Goal: Book appointment/travel/reservation

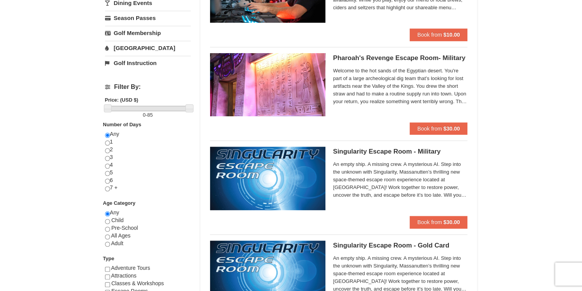
scroll to position [231, 0]
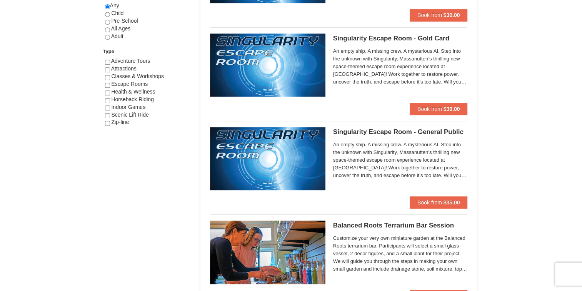
drag, startPoint x: 505, startPoint y: 210, endPoint x: 529, endPoint y: 220, distance: 26.6
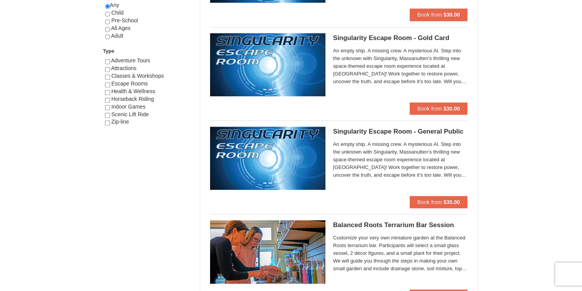
drag, startPoint x: 529, startPoint y: 220, endPoint x: 529, endPoint y: 224, distance: 4.2
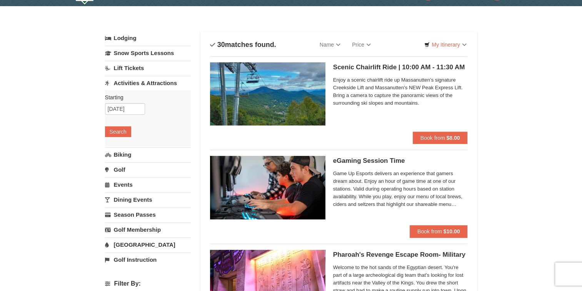
scroll to position [0, 0]
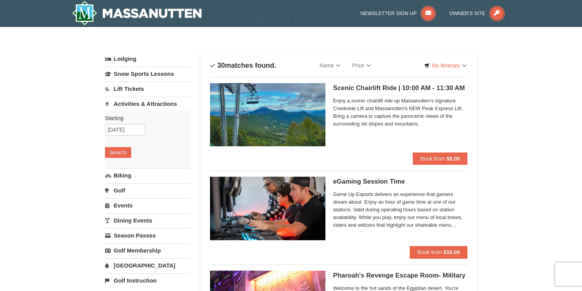
click at [143, 103] on link "Activities & Attractions" at bounding box center [148, 104] width 86 height 14
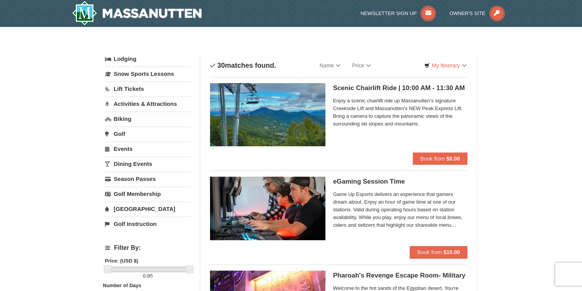
click at [143, 103] on link "Activities & Attractions" at bounding box center [148, 104] width 86 height 14
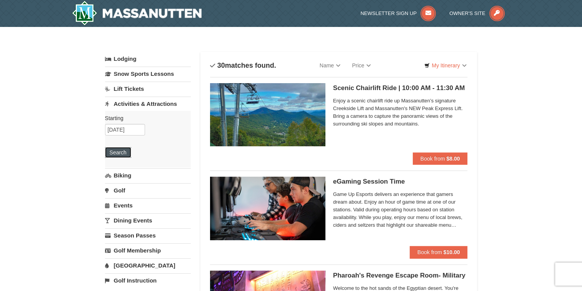
click at [121, 150] on button "Search" at bounding box center [118, 152] width 26 height 11
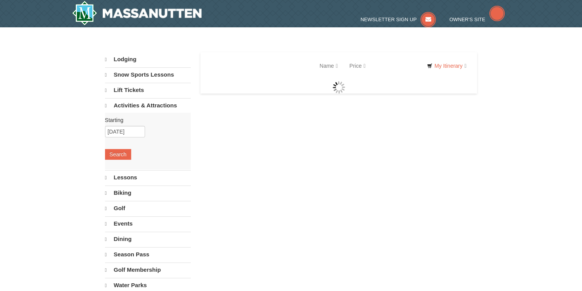
select select "9"
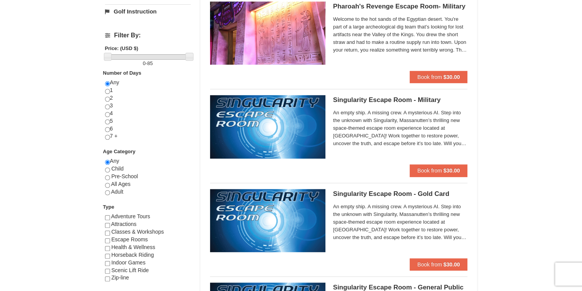
scroll to position [269, 0]
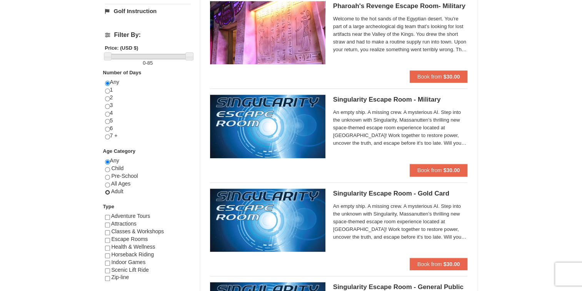
click at [107, 192] on input "radio" at bounding box center [107, 192] width 5 height 5
radio input "true"
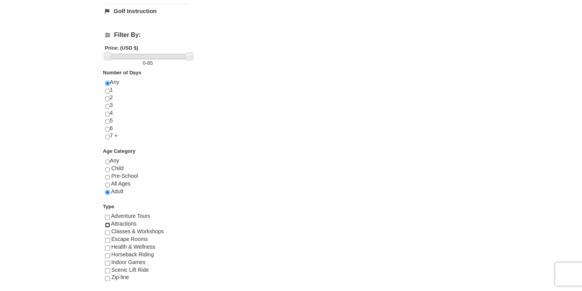
click at [106, 224] on input "checkbox" at bounding box center [107, 224] width 5 height 5
checkbox input "true"
click at [106, 215] on input "checkbox" at bounding box center [107, 217] width 5 height 5
checkbox input "true"
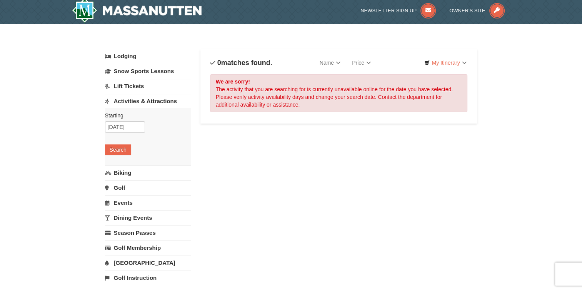
scroll to position [0, 0]
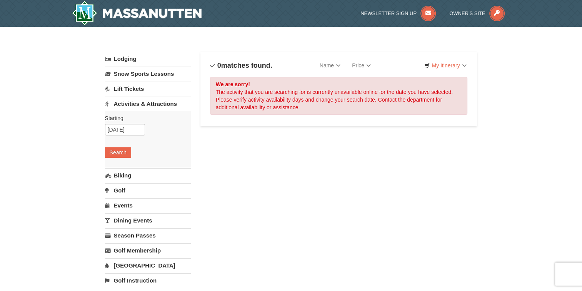
click at [113, 152] on button "Search" at bounding box center [118, 152] width 26 height 11
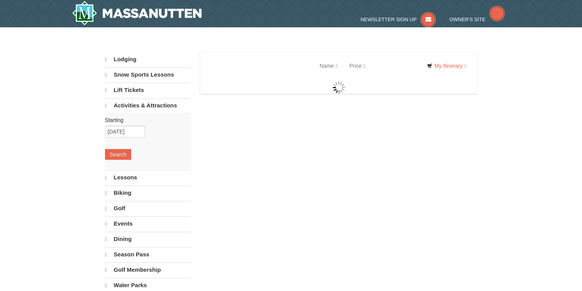
select select "9"
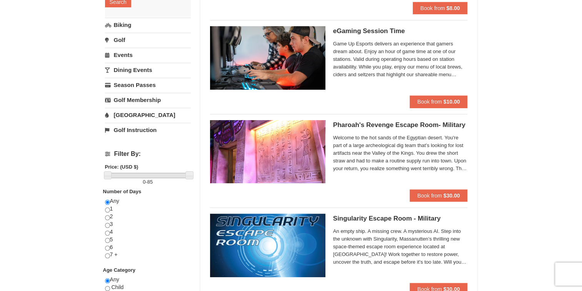
scroll to position [192, 0]
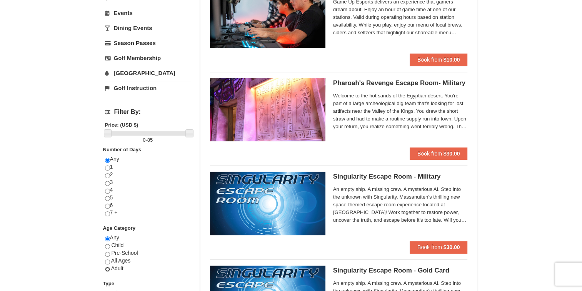
click at [107, 269] on input "radio" at bounding box center [107, 269] width 5 height 5
radio input "true"
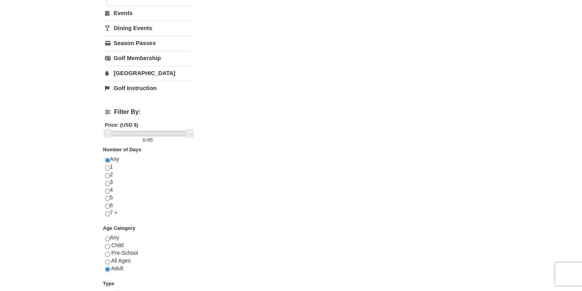
drag, startPoint x: 70, startPoint y: 249, endPoint x: 70, endPoint y: 254, distance: 4.6
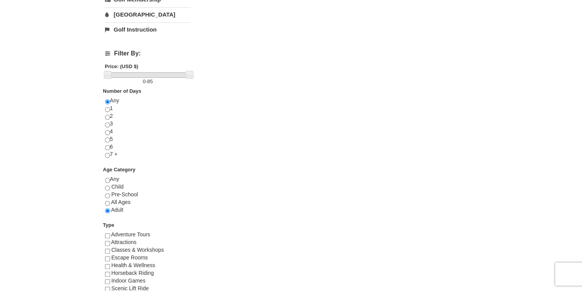
scroll to position [308, 0]
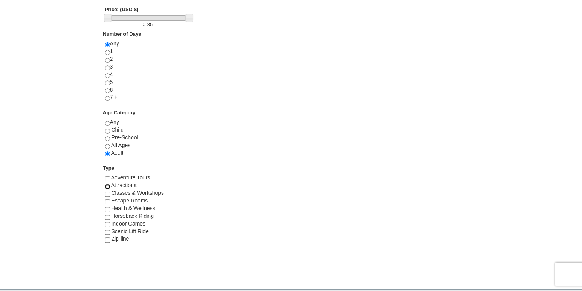
click at [107, 185] on input "checkbox" at bounding box center [107, 186] width 5 height 5
checkbox input "true"
click at [105, 177] on input "checkbox" at bounding box center [107, 178] width 5 height 5
checkbox input "true"
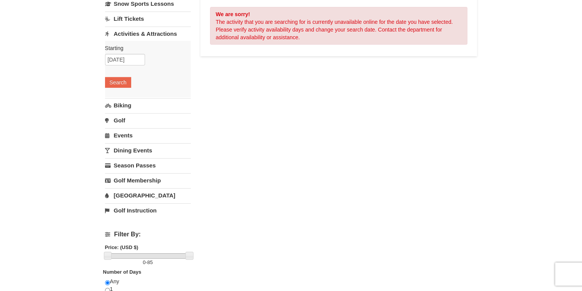
scroll to position [69, 0]
drag, startPoint x: 230, startPoint y: 186, endPoint x: 230, endPoint y: 194, distance: 7.7
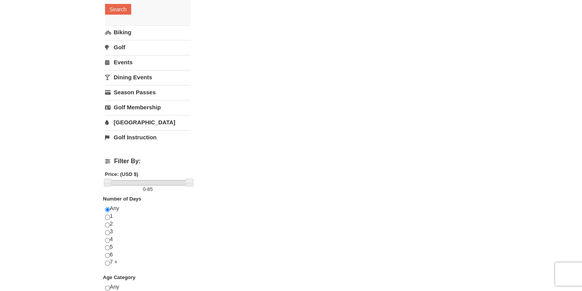
scroll to position [262, 0]
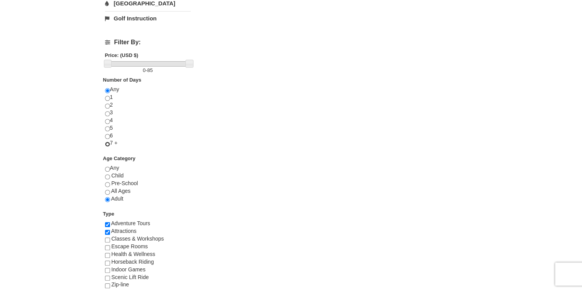
click at [106, 143] on input "radio" at bounding box center [107, 144] width 5 height 5
radio input "true"
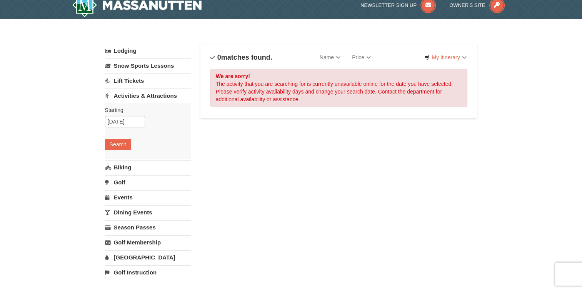
scroll to position [0, 0]
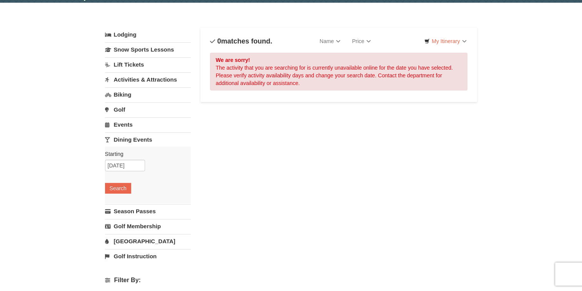
scroll to position [192, 0]
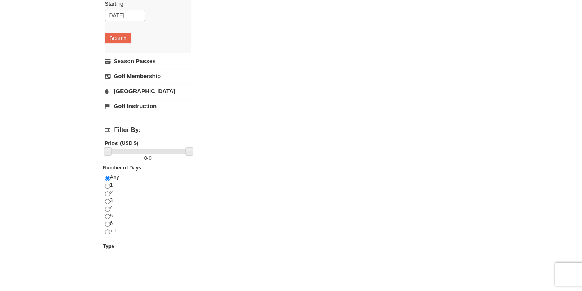
drag, startPoint x: 202, startPoint y: 167, endPoint x: 200, endPoint y: 175, distance: 8.5
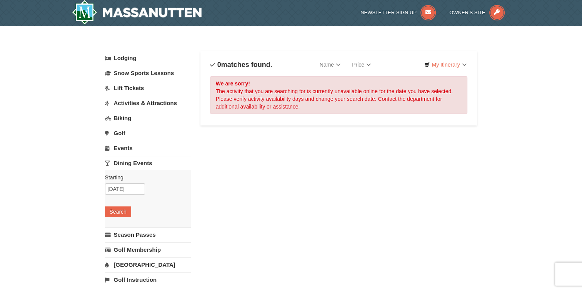
scroll to position [0, 0]
